Goal: Find specific page/section: Find specific page/section

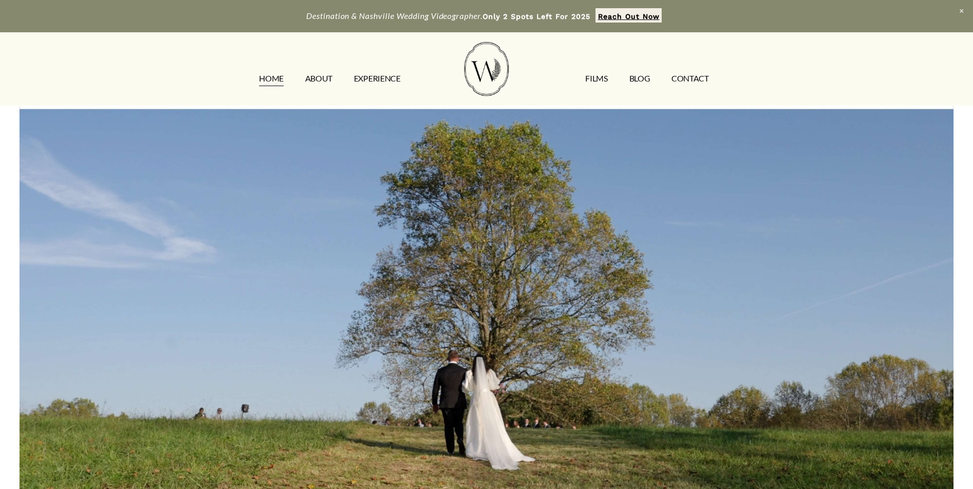
click at [376, 76] on link "EXPERIENCE" at bounding box center [377, 78] width 47 height 16
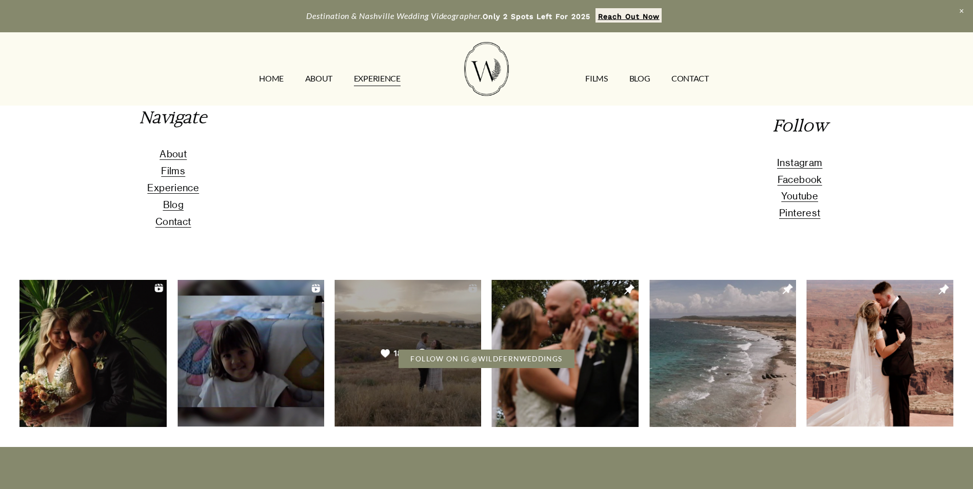
scroll to position [2307, 0]
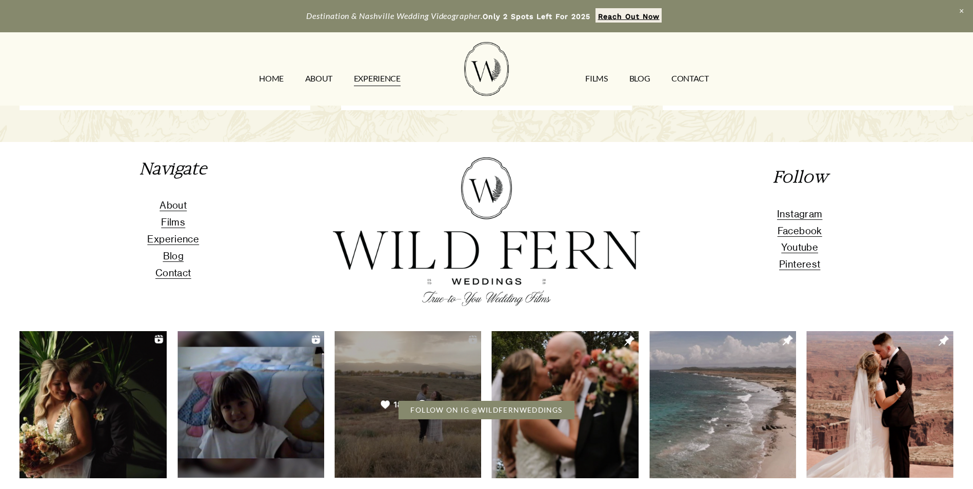
click at [178, 228] on span "Films" at bounding box center [173, 221] width 24 height 11
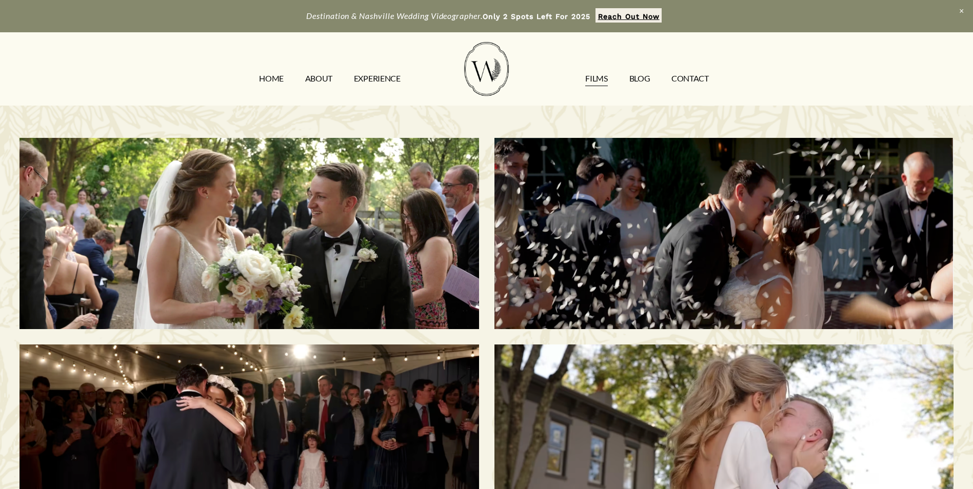
click at [750, 204] on div "Savannah & Tommy | Nashville, TN" at bounding box center [723, 233] width 459 height 191
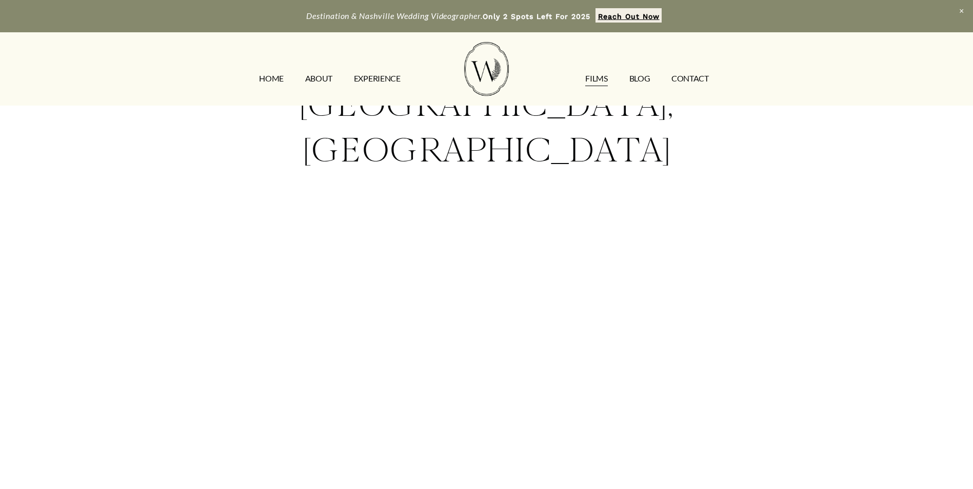
scroll to position [205, 0]
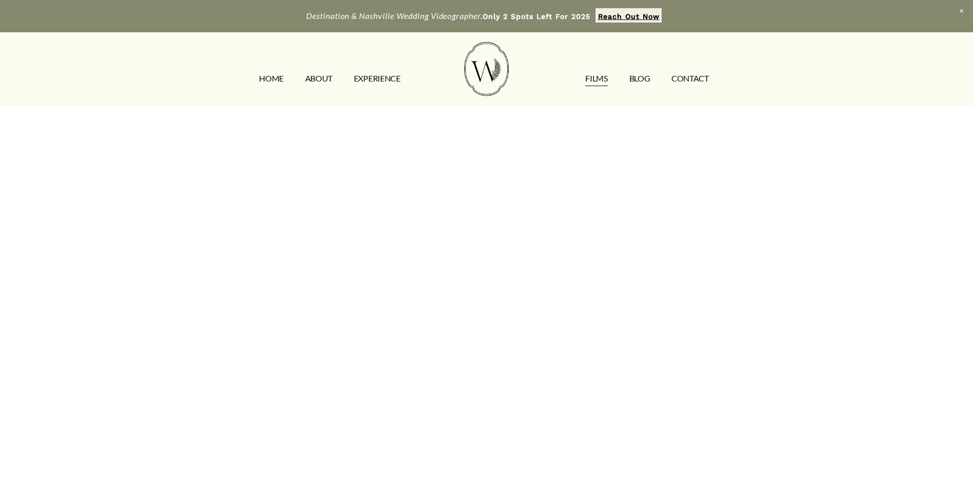
click at [690, 77] on link "CONTACT" at bounding box center [689, 78] width 37 height 16
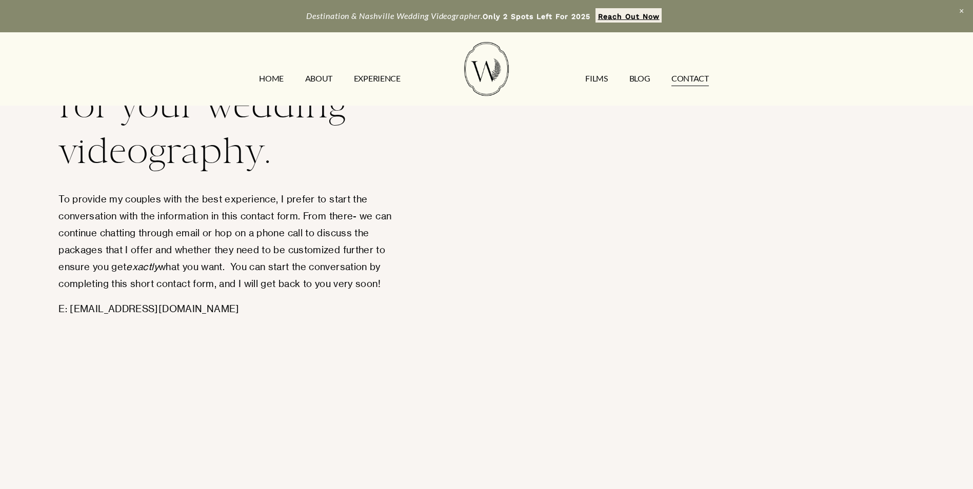
scroll to position [154, 0]
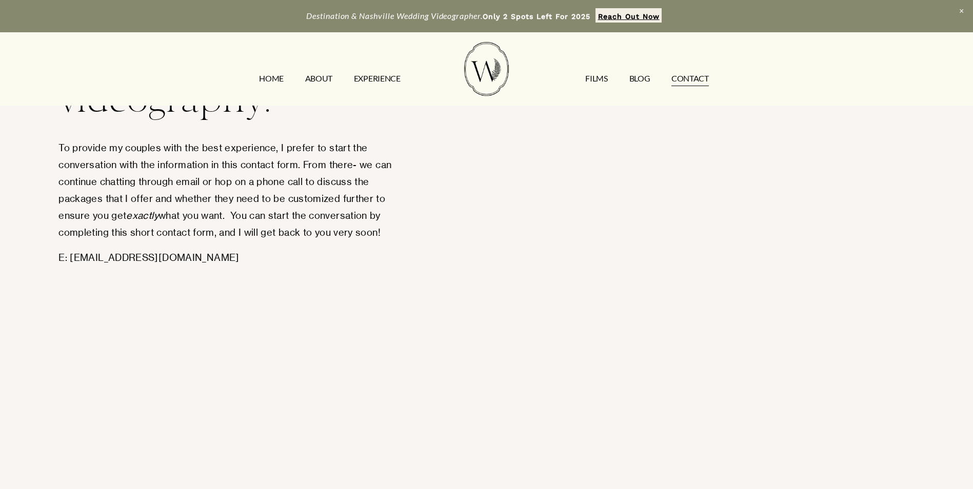
click at [322, 77] on link "ABOUT" at bounding box center [318, 78] width 27 height 16
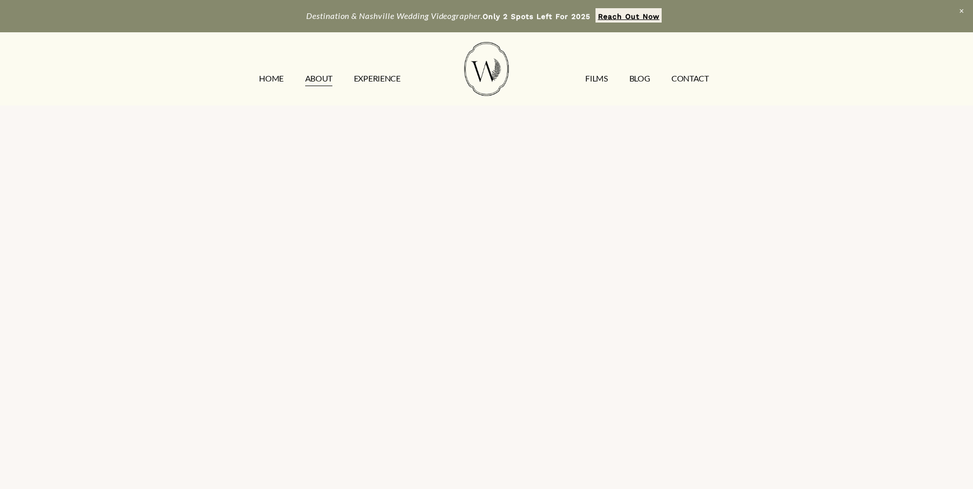
scroll to position [2666, 0]
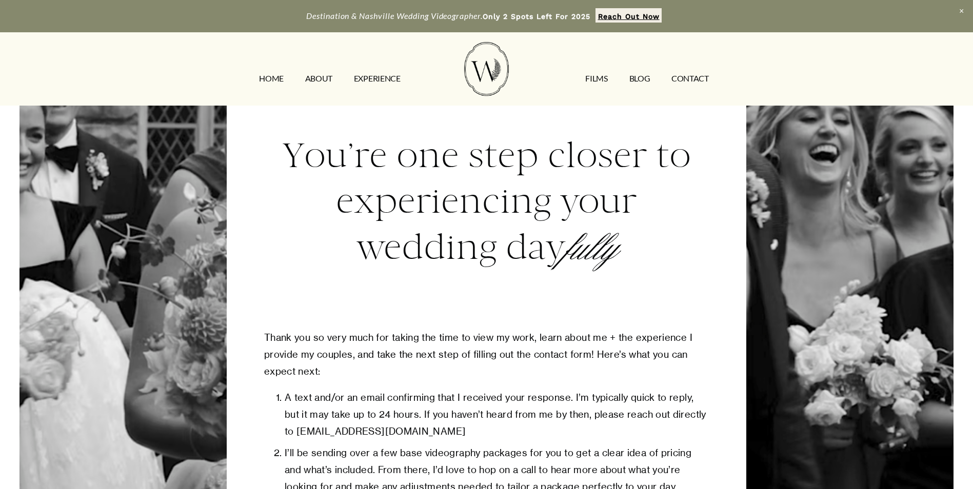
scroll to position [359, 0]
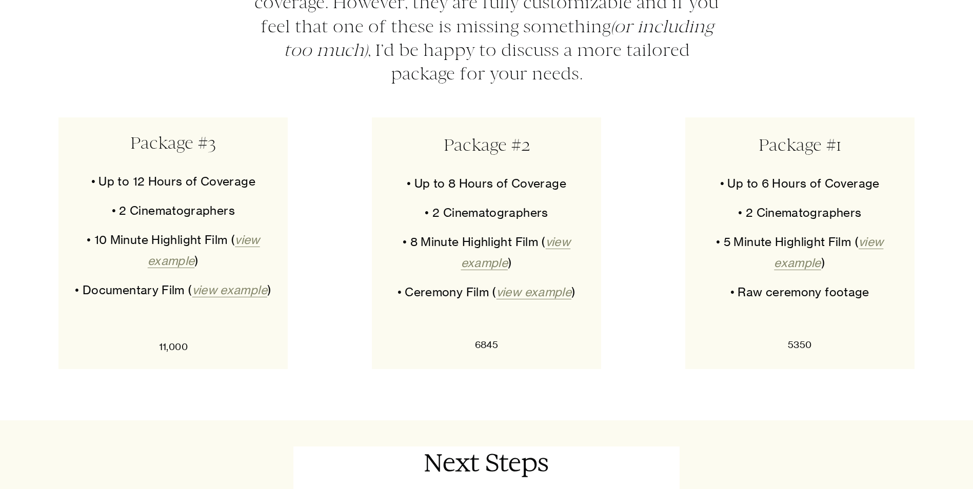
scroll to position [5230, 0]
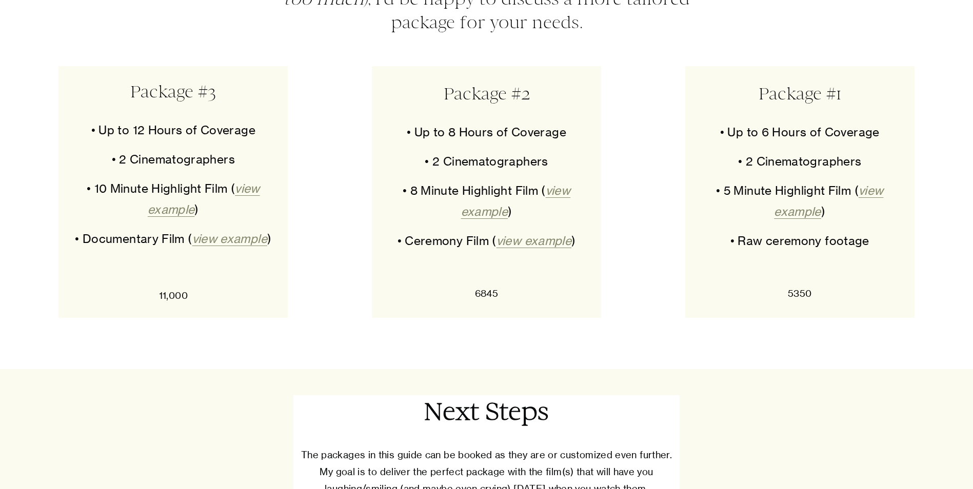
click at [771, 370] on div "Base Packages Over the last 6 years and 100+ weddings, I’ve found that these ar…" at bounding box center [486, 92] width 973 height 555
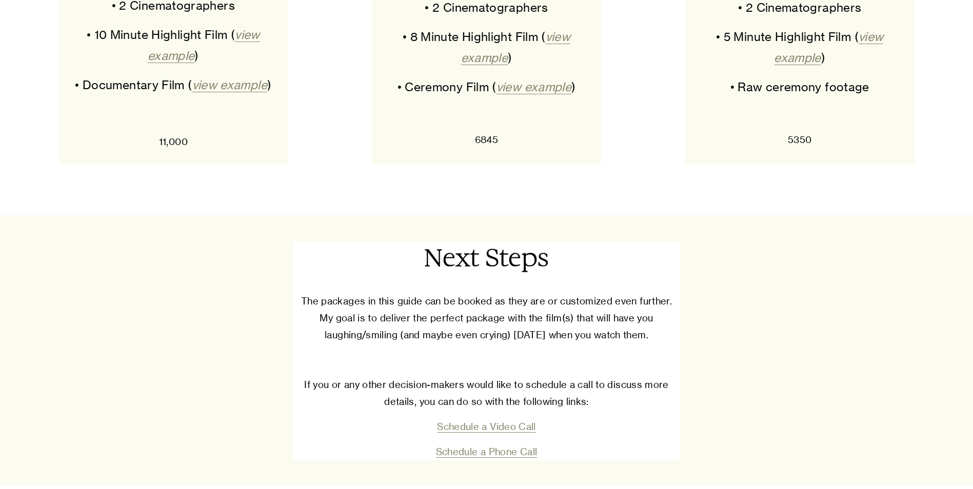
scroll to position [5281, 0]
